Goal: Transaction & Acquisition: Purchase product/service

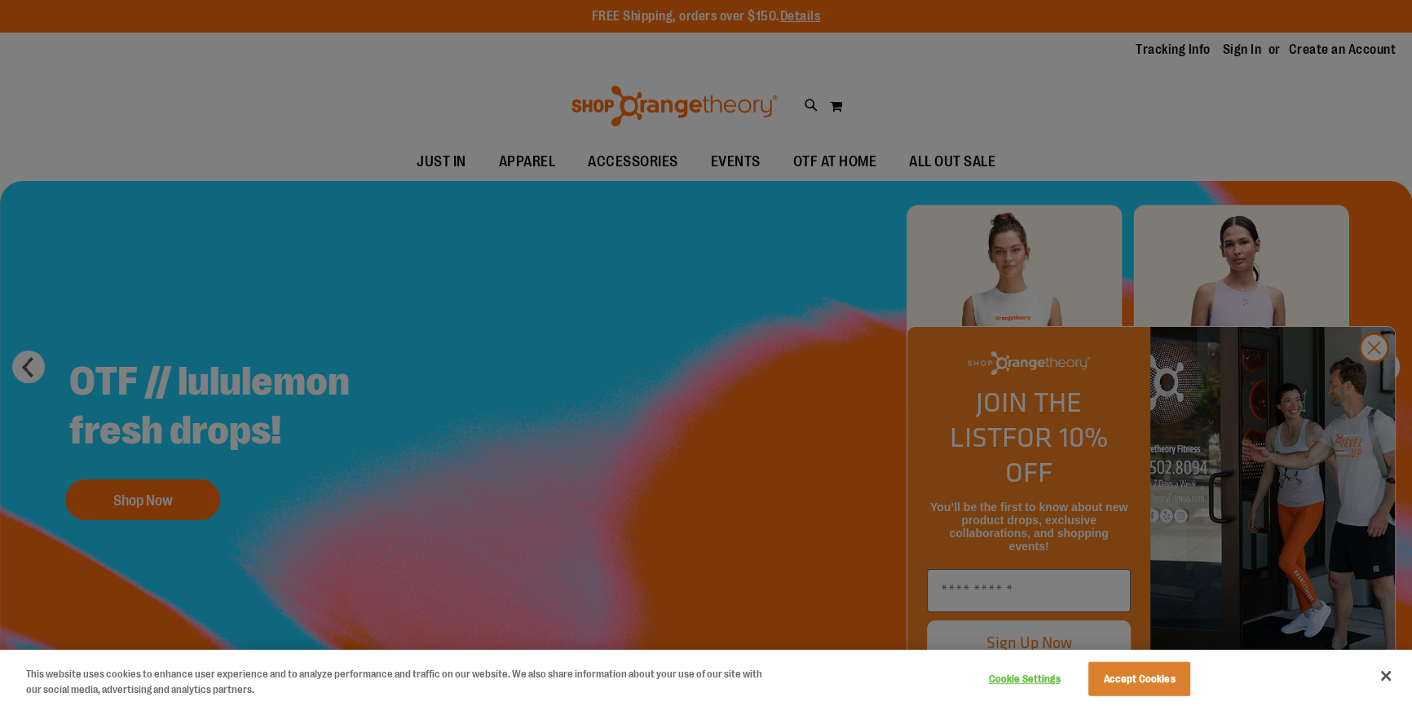
click at [970, 65] on div at bounding box center [706, 353] width 1412 height 706
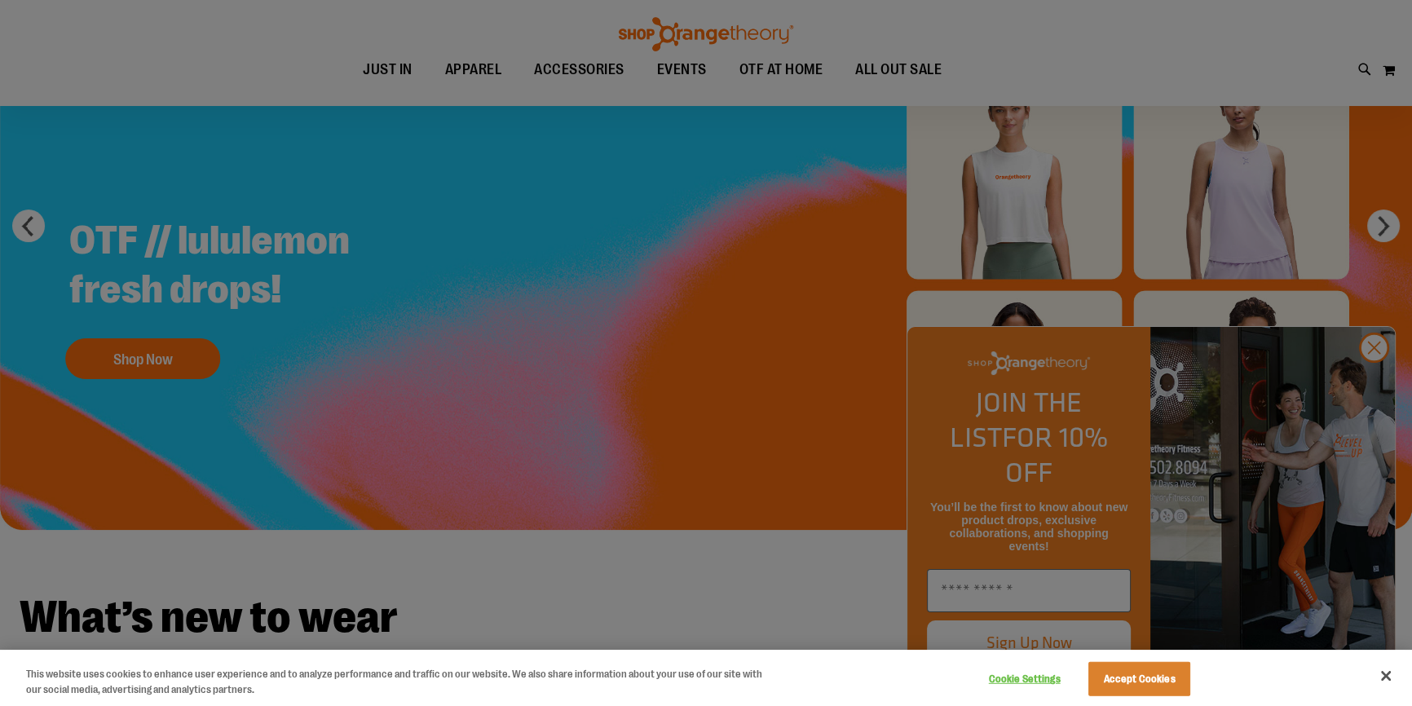
scroll to position [147, 0]
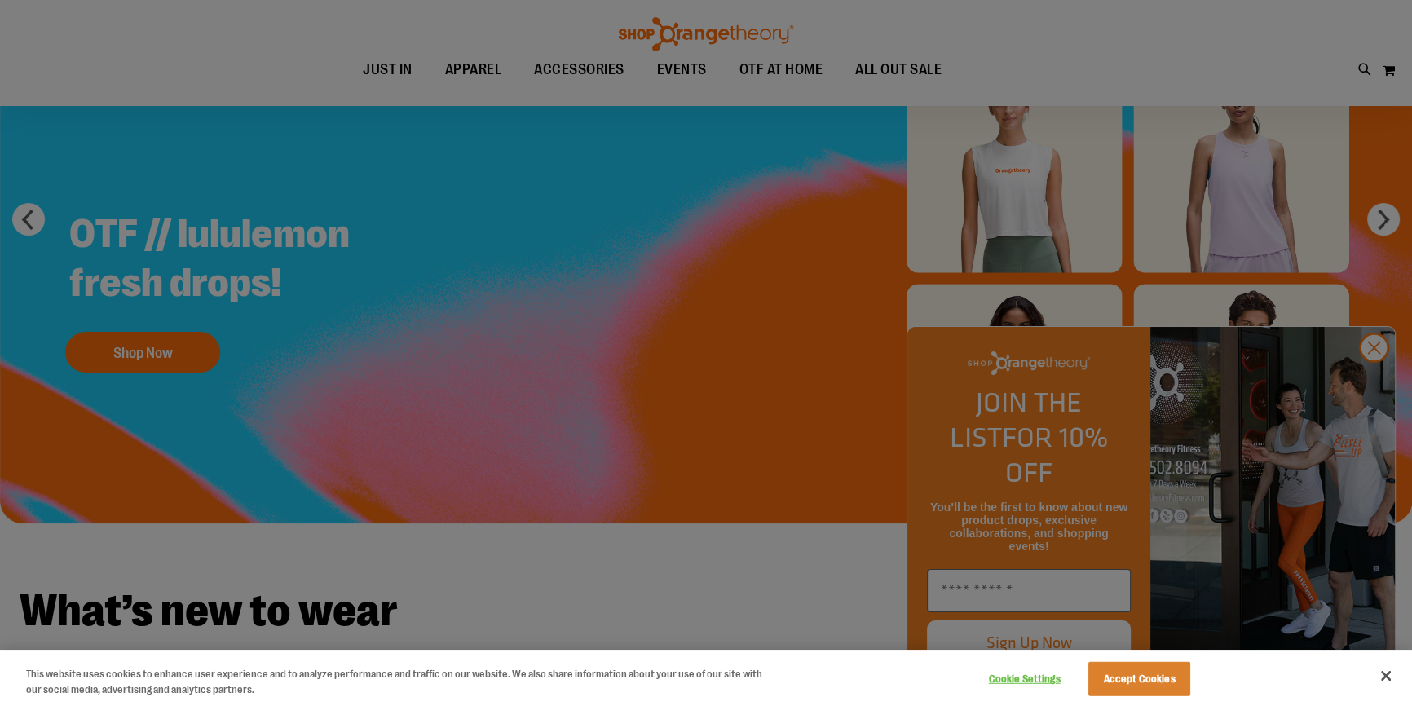
click at [1343, 82] on div at bounding box center [706, 353] width 1412 height 706
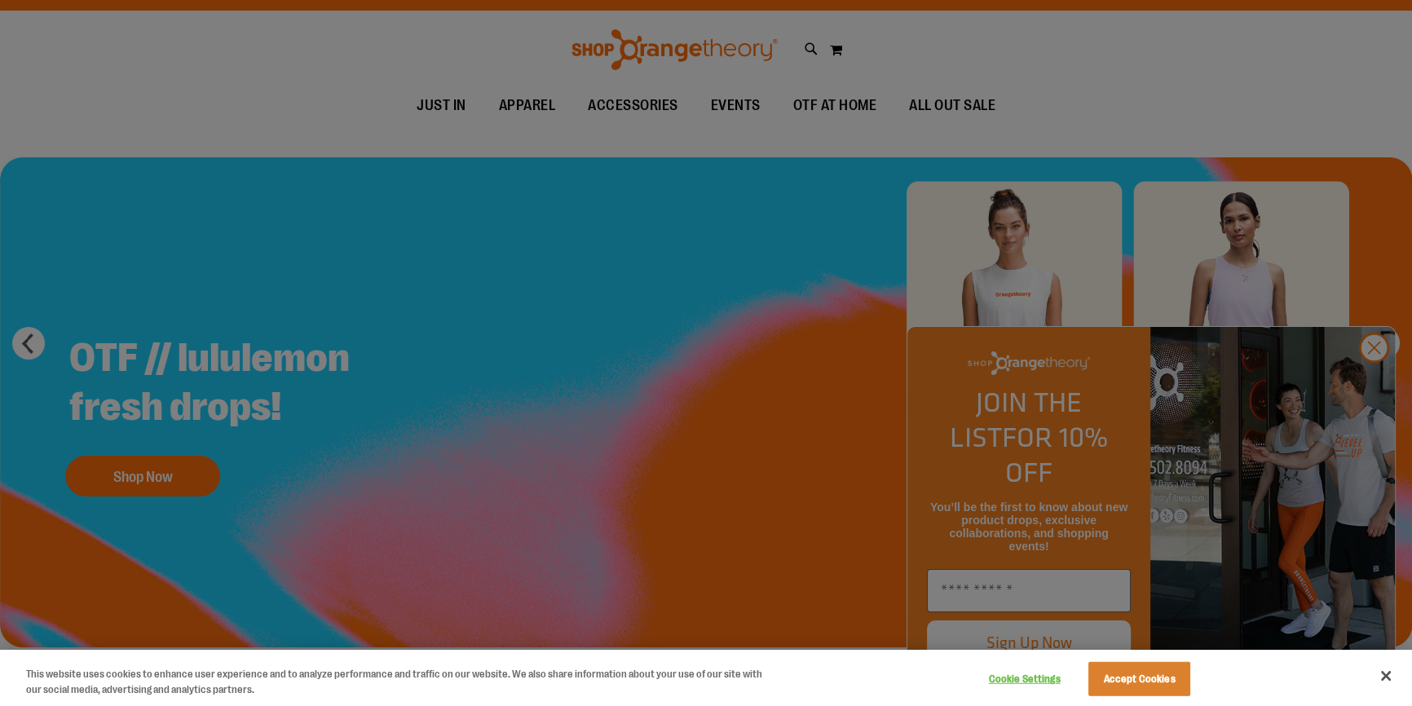
scroll to position [0, 0]
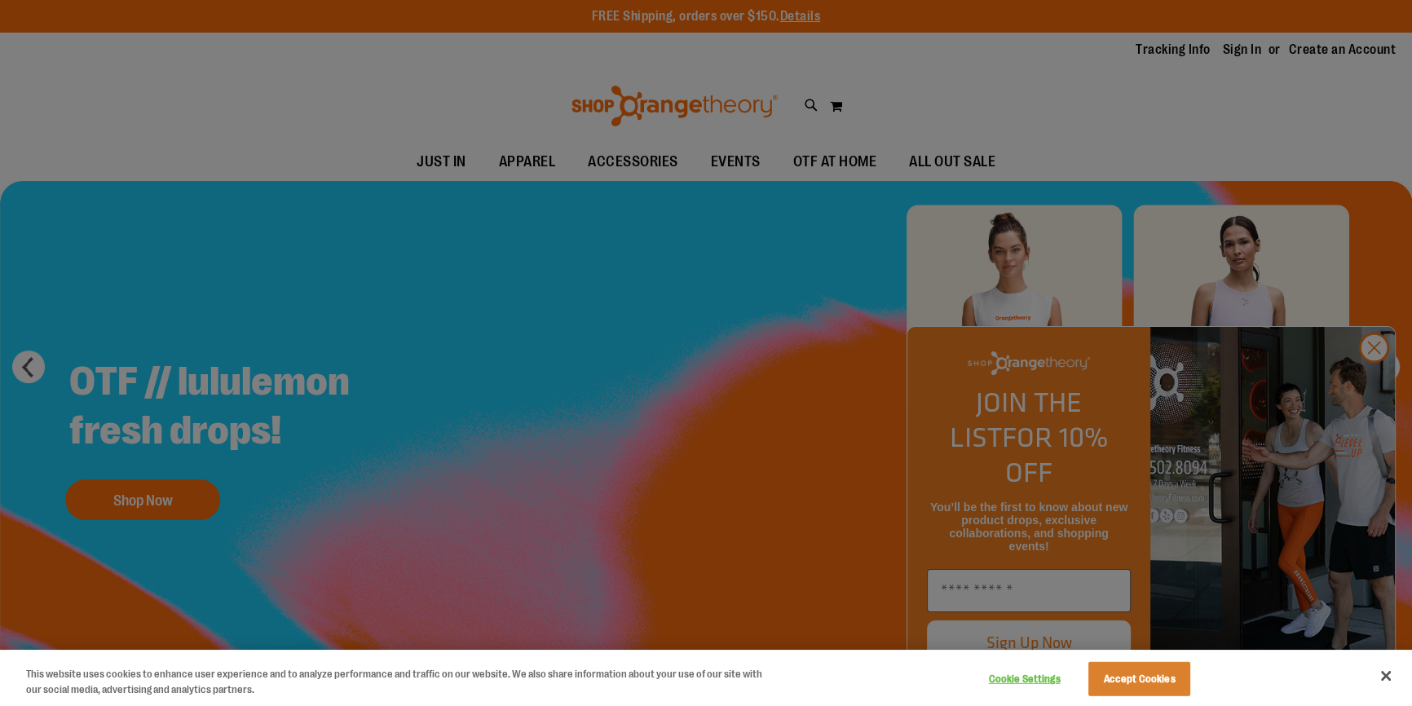
click at [1381, 371] on div at bounding box center [706, 353] width 1412 height 706
click at [1385, 669] on button "Close" at bounding box center [1386, 676] width 36 height 36
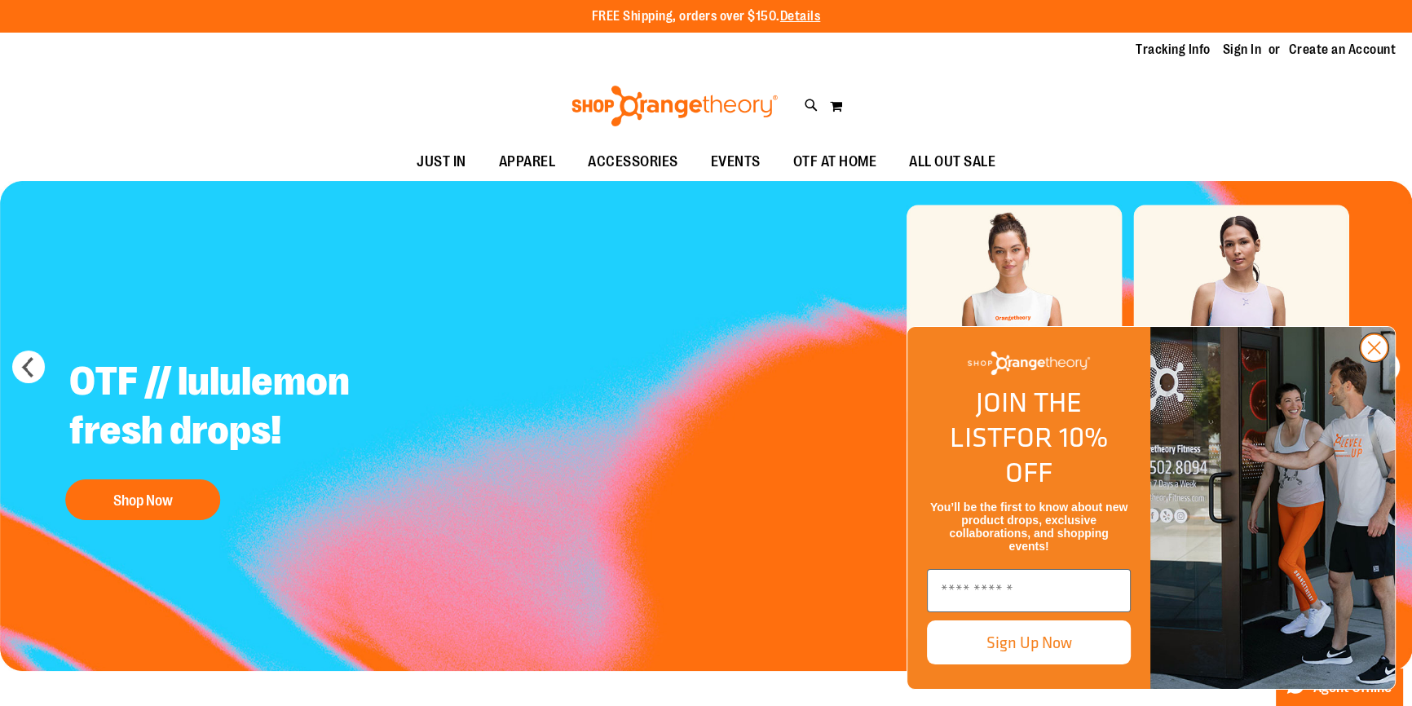
click at [1370, 361] on circle "Close dialog" at bounding box center [1374, 347] width 27 height 27
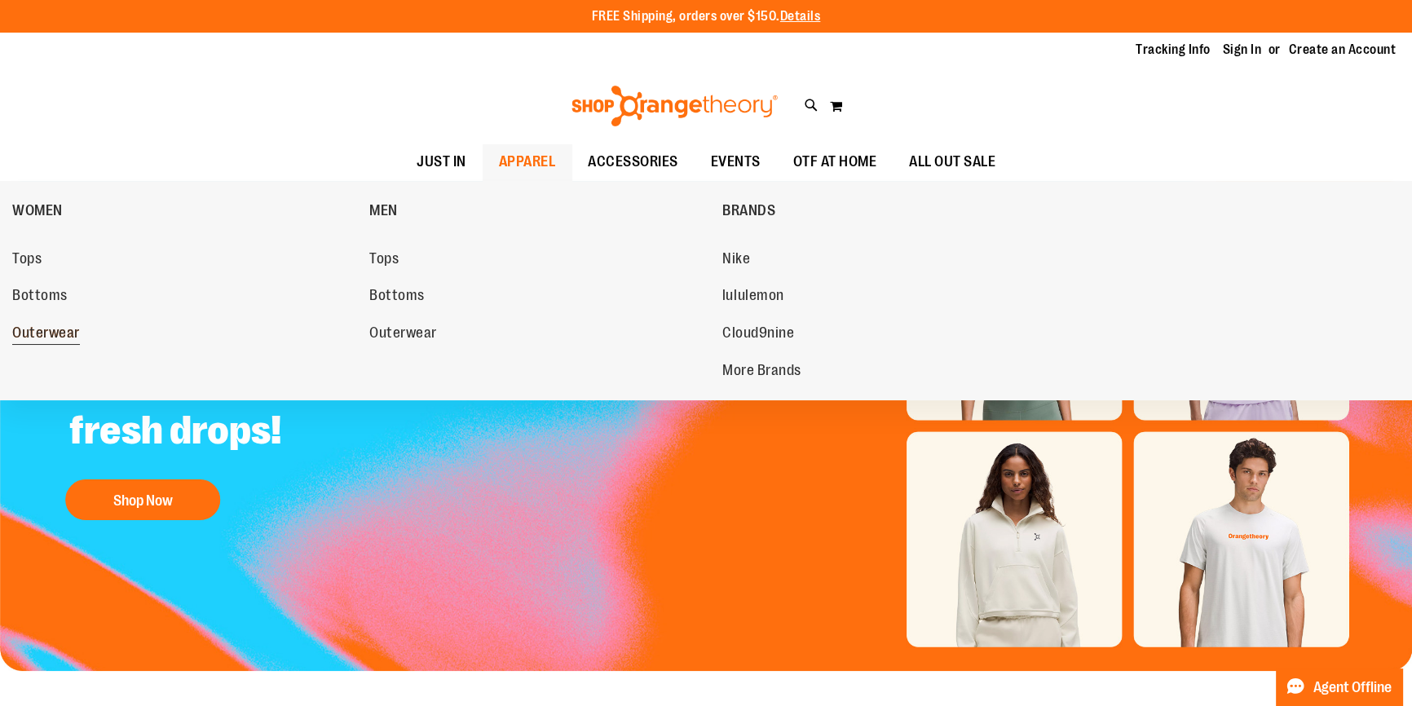
click at [26, 329] on span "Outerwear" at bounding box center [46, 334] width 68 height 20
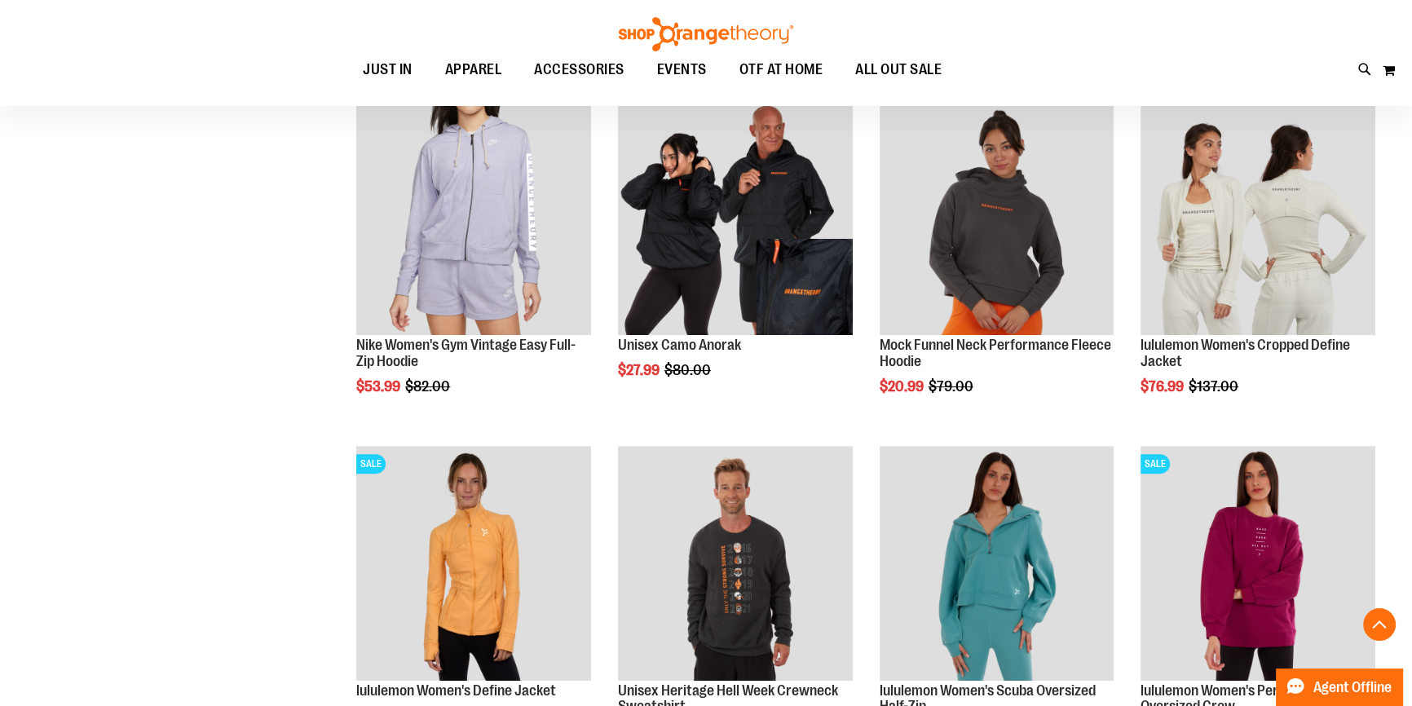
scroll to position [592, 0]
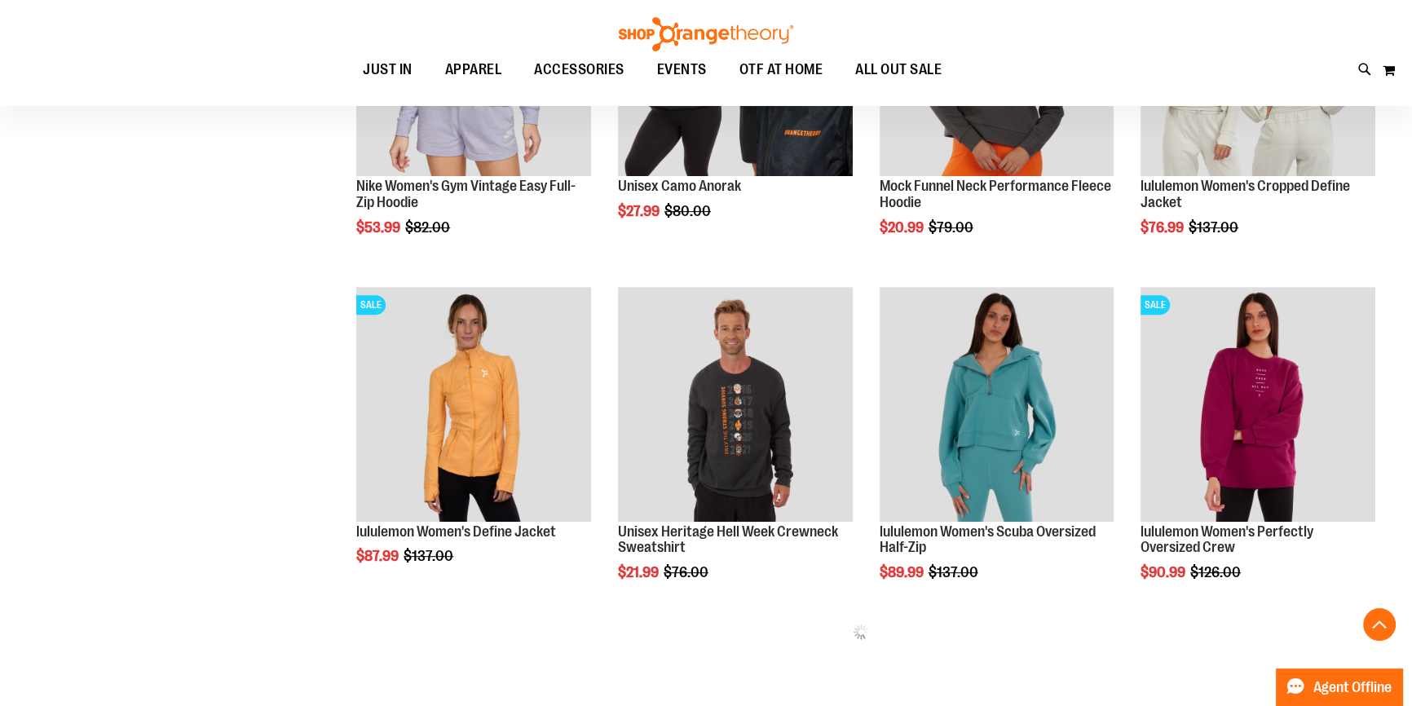
scroll to position [740, 0]
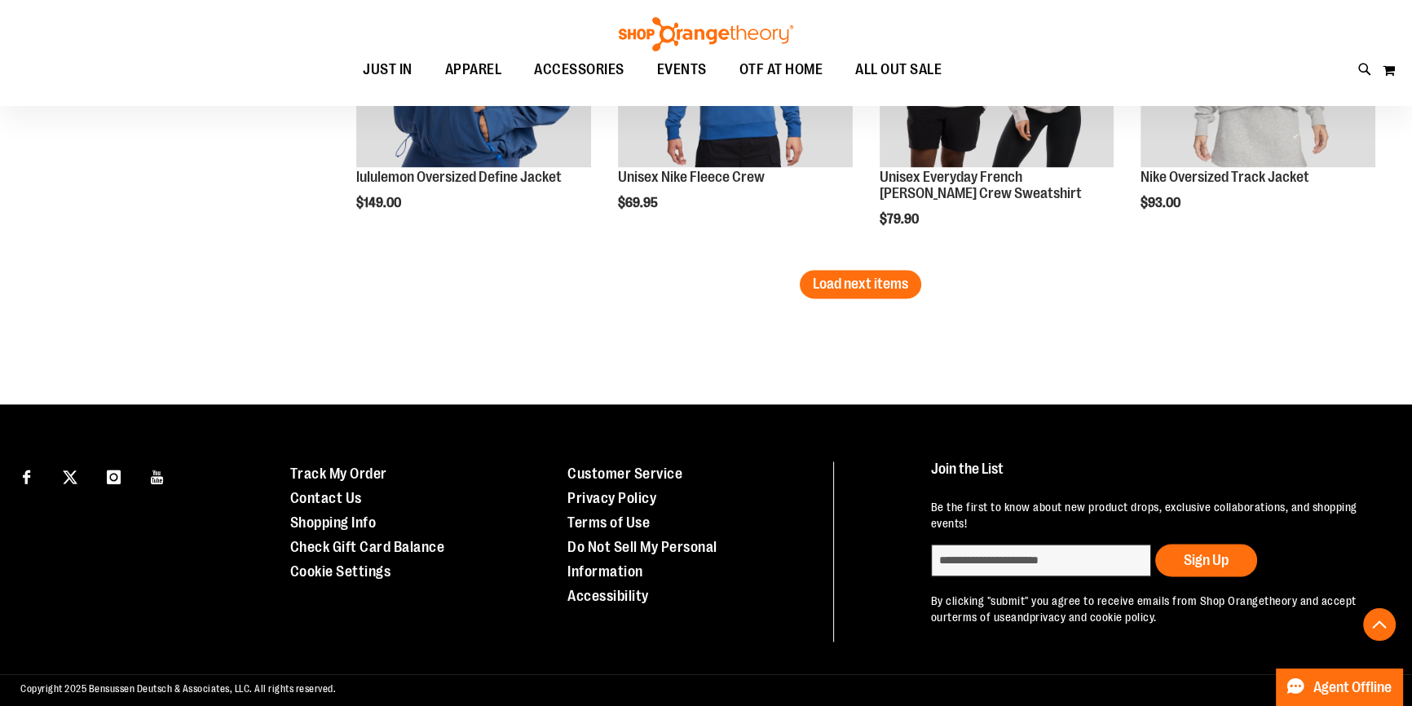
scroll to position [3177, 0]
